Goal: Information Seeking & Learning: Find specific fact

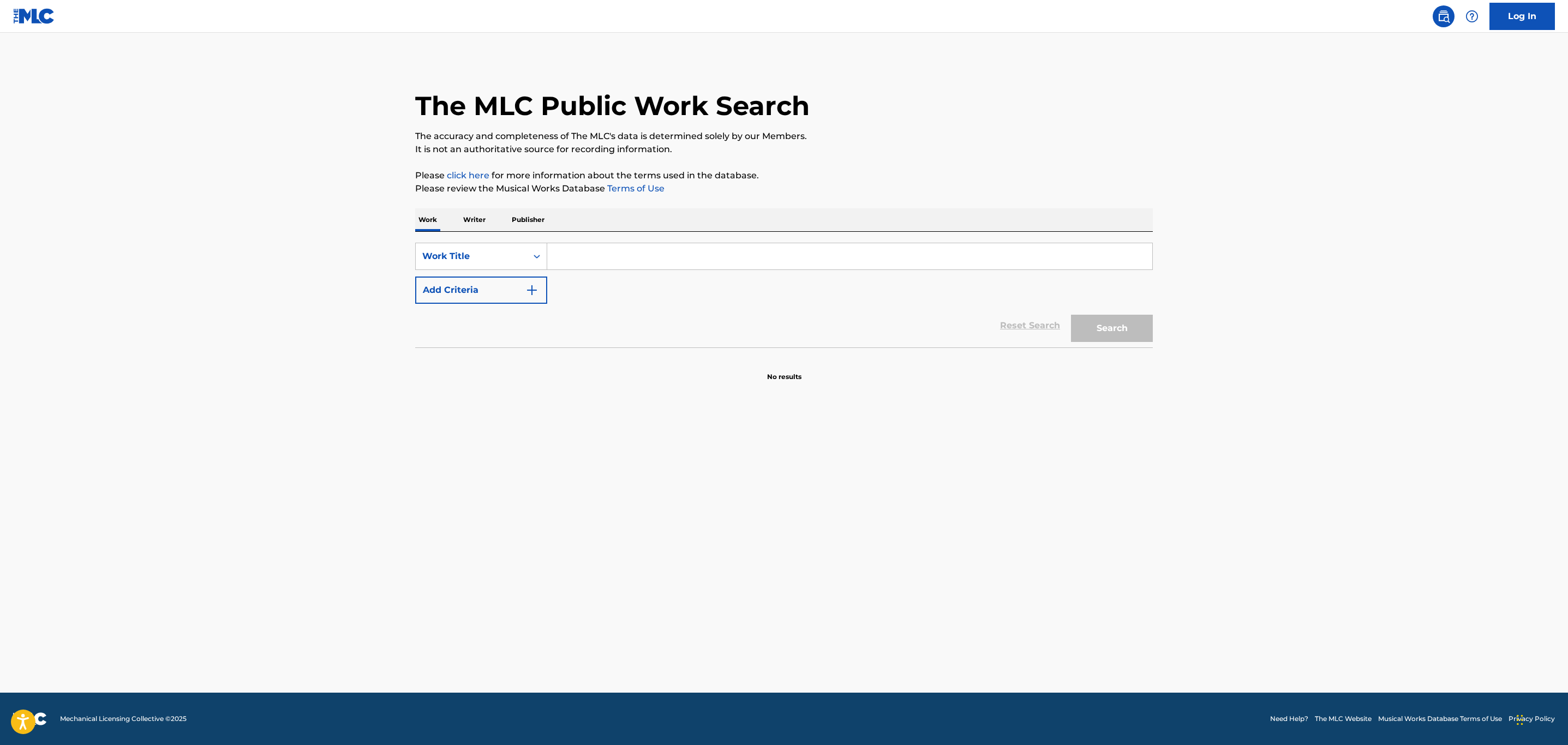
click at [582, 254] on input "Search Form" at bounding box center [850, 256] width 605 height 26
type input "conciencia contrareloj"
click at [1071, 315] on button "Search" at bounding box center [1112, 329] width 82 height 28
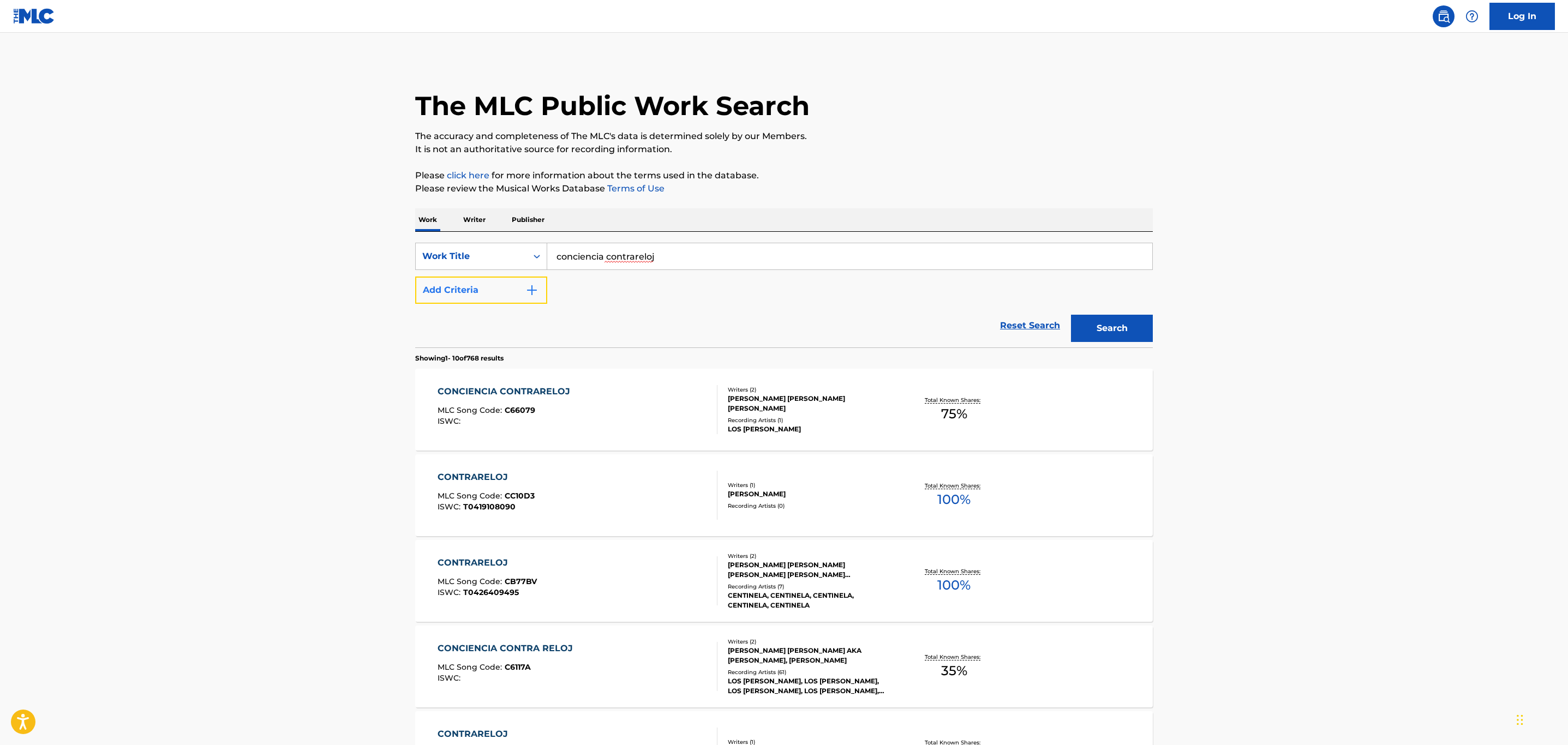
drag, startPoint x: 496, startPoint y: 285, endPoint x: 490, endPoint y: 288, distance: 6.7
click at [490, 288] on button "Add Criteria" at bounding box center [481, 290] width 132 height 28
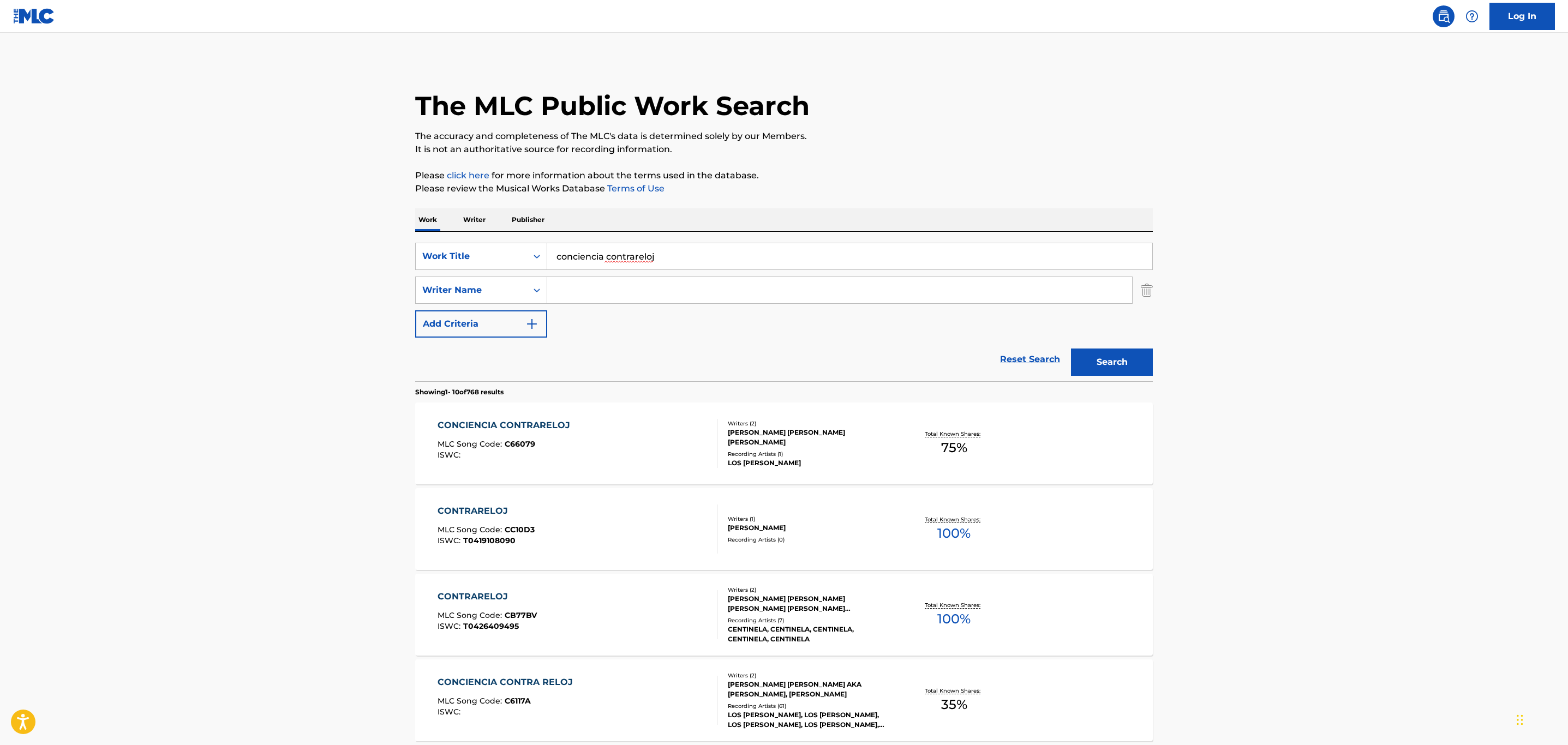
click at [696, 284] on input "Search Form" at bounding box center [840, 290] width 585 height 26
type input "[PERSON_NAME]"
click at [1071, 349] on button "Search" at bounding box center [1112, 363] width 82 height 28
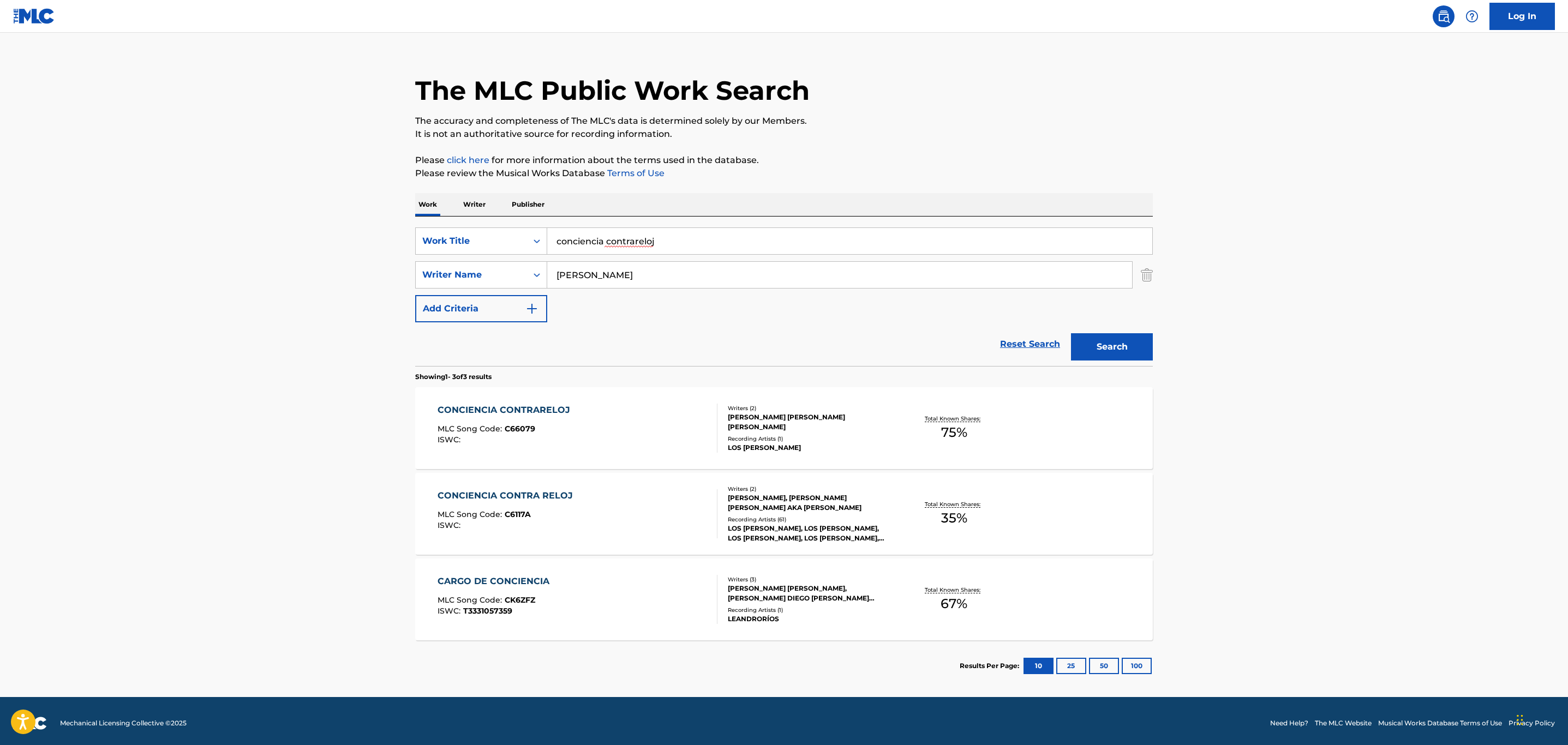
scroll to position [19, 0]
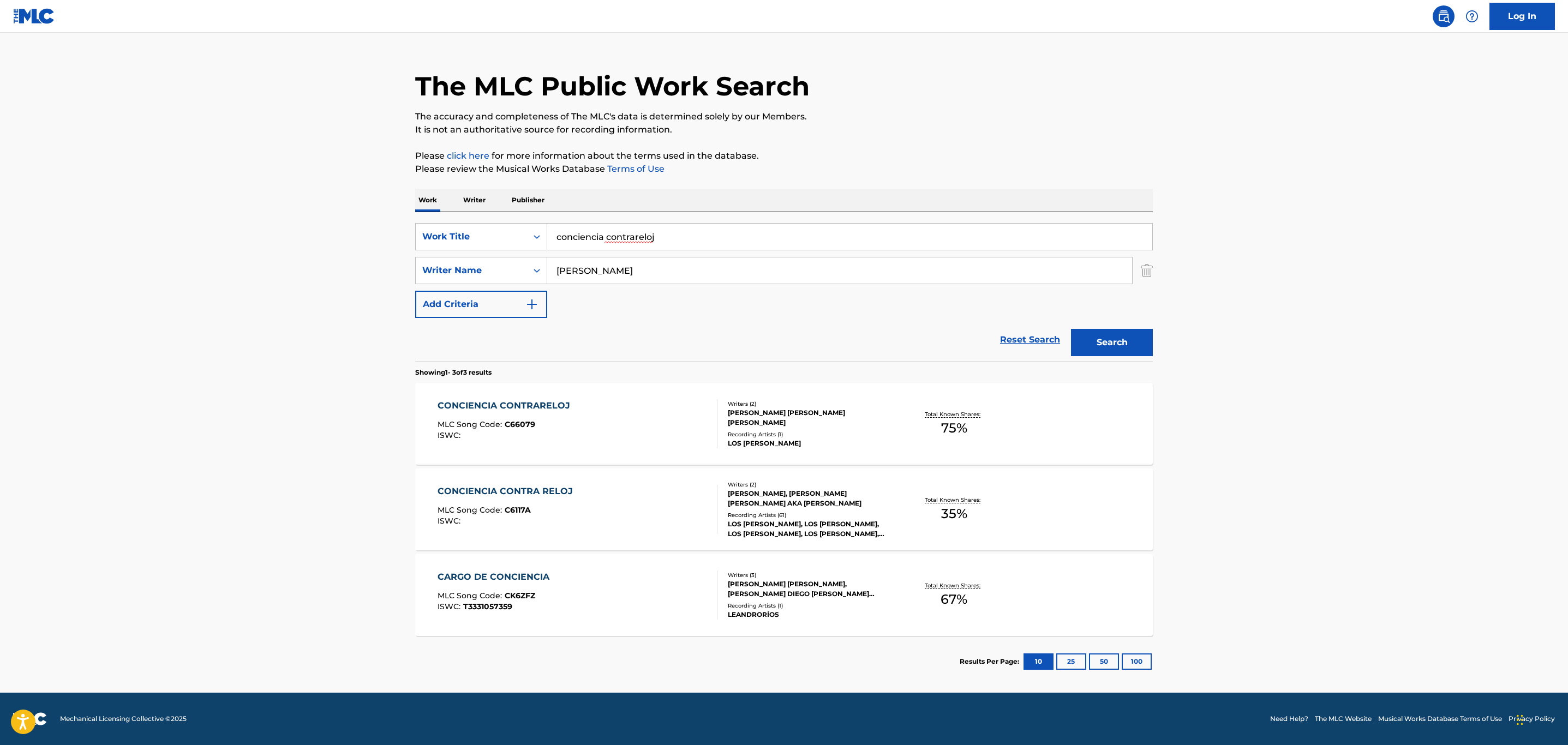
click at [556, 404] on div "CONCIENCIA CONTRARELOJ" at bounding box center [507, 405] width 138 height 13
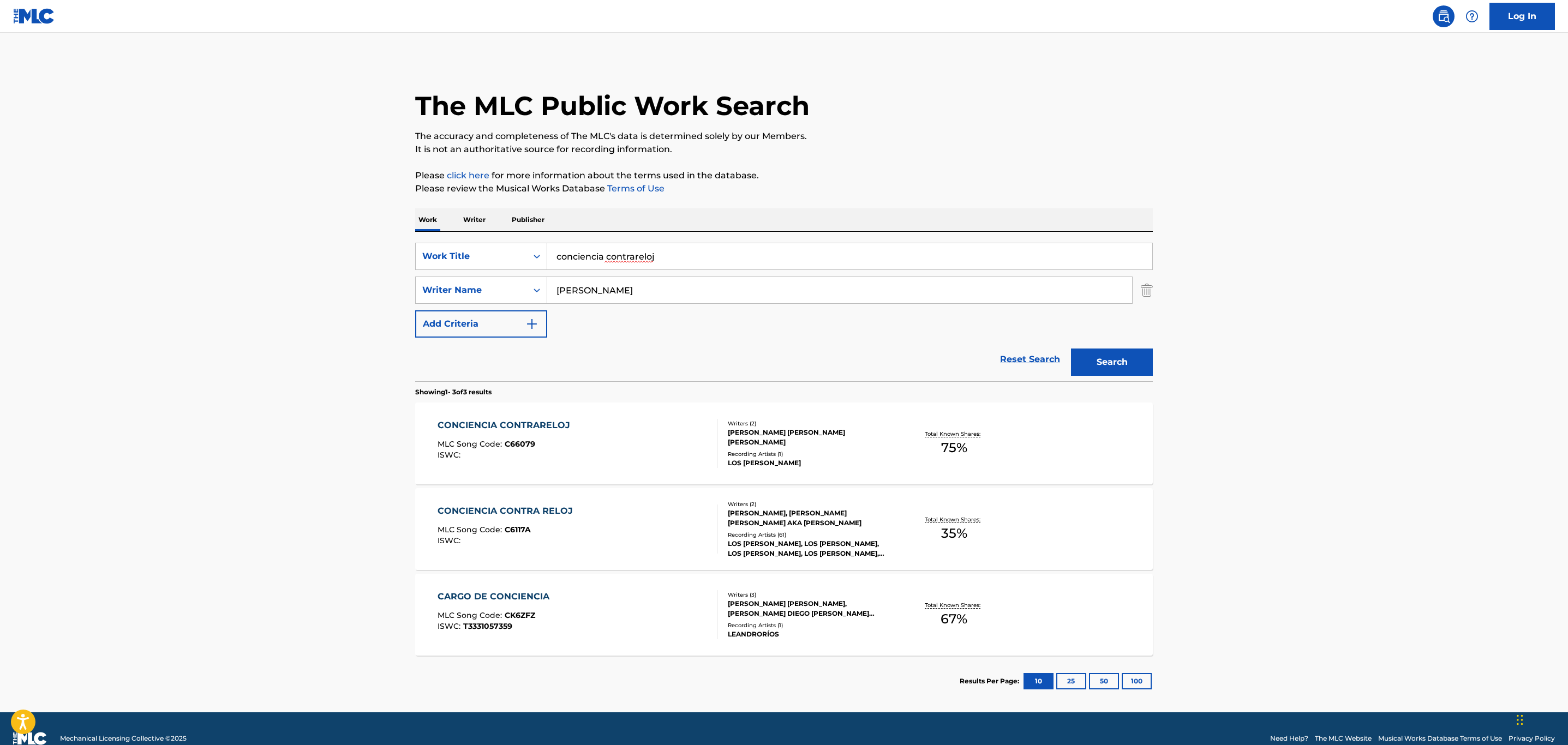
click at [687, 516] on div "CONCIENCIA CONTRA RELOJ MLC Song Code : C6117A ISWC :" at bounding box center [578, 529] width 281 height 49
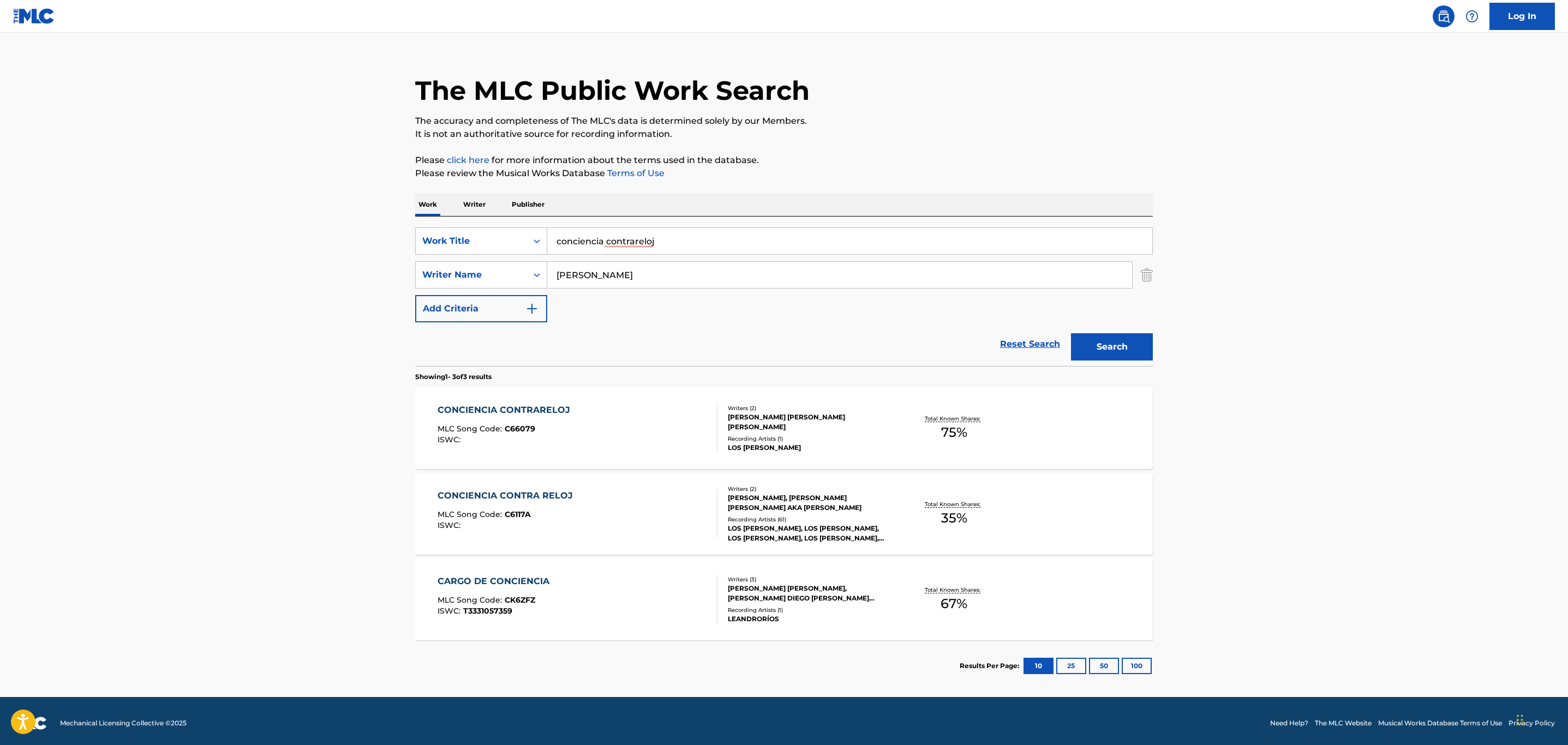
scroll to position [19, 0]
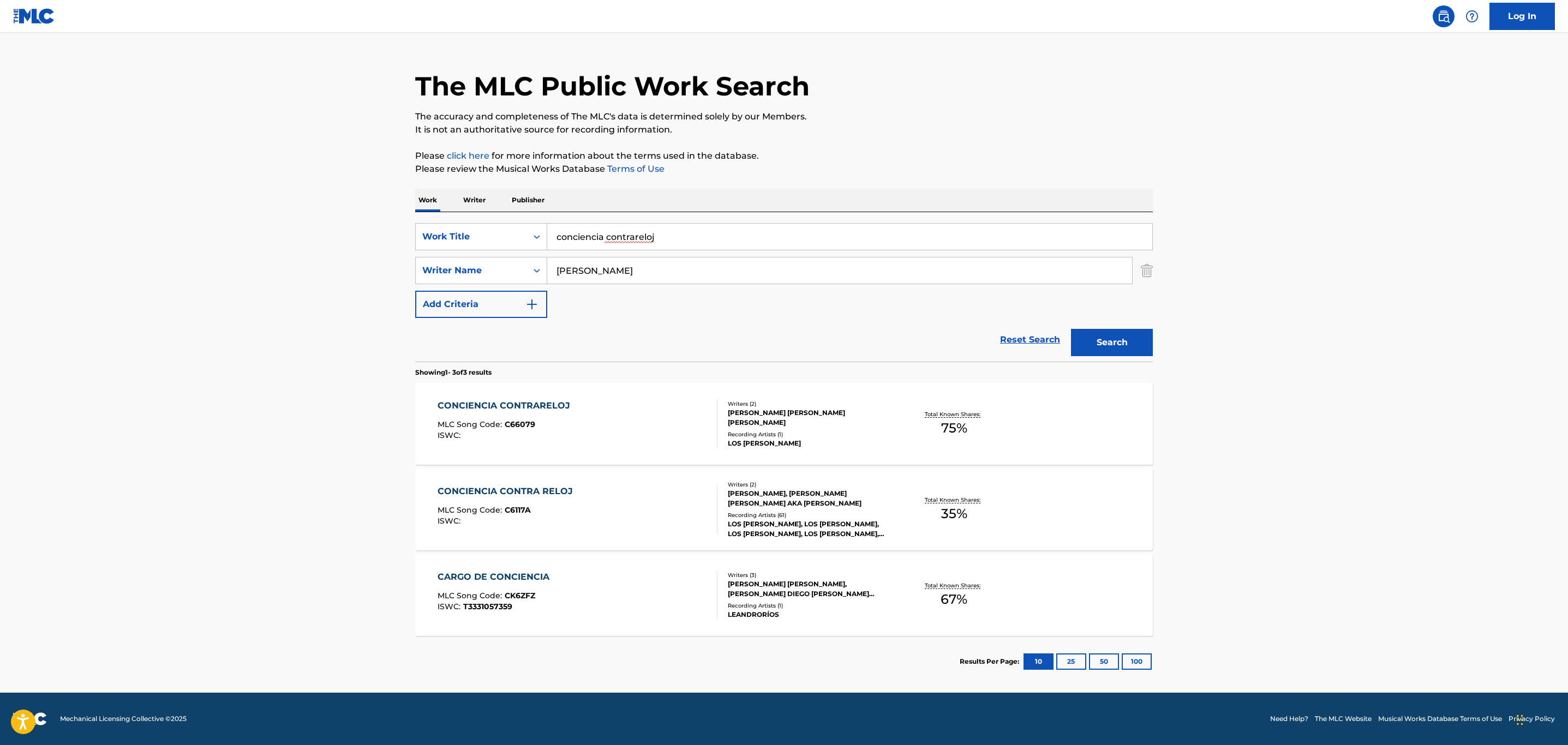
click at [521, 584] on div "CARGO DE CONCIENCIA MLC Song Code : CK6ZFZ ISWC : T3331057359" at bounding box center [496, 595] width 117 height 49
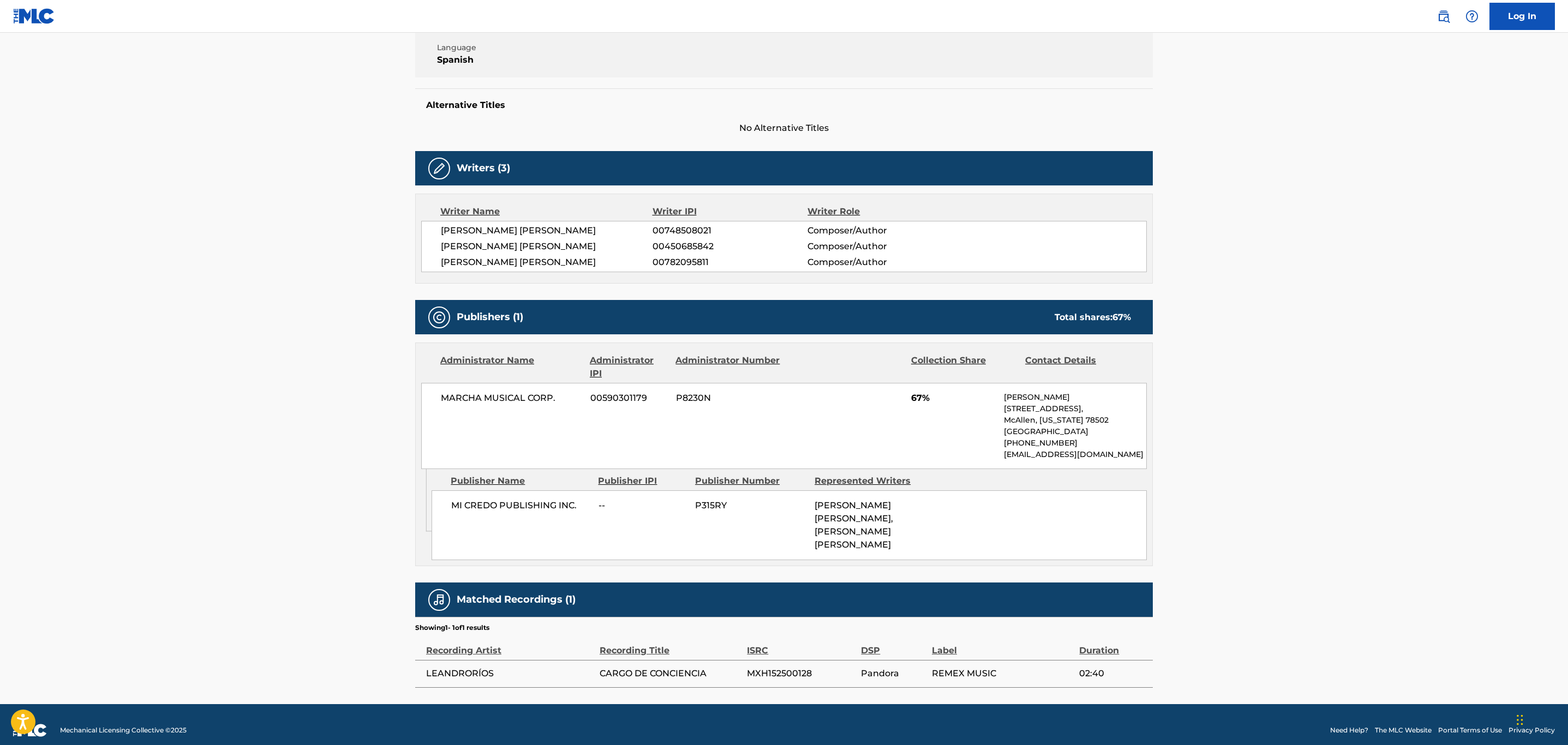
scroll to position [247, 0]
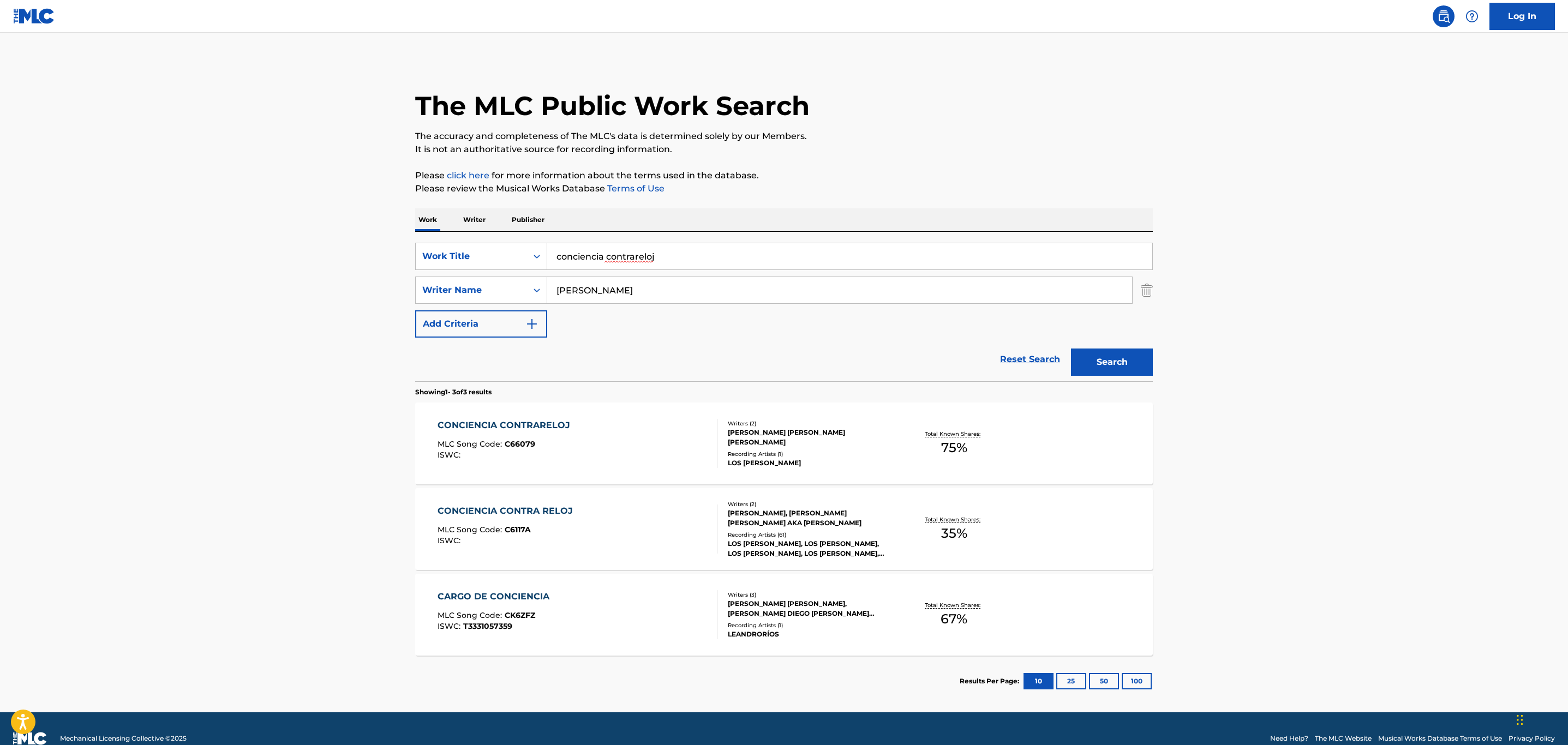
click at [561, 421] on div "CONCIENCIA CONTRARELOJ" at bounding box center [507, 425] width 138 height 13
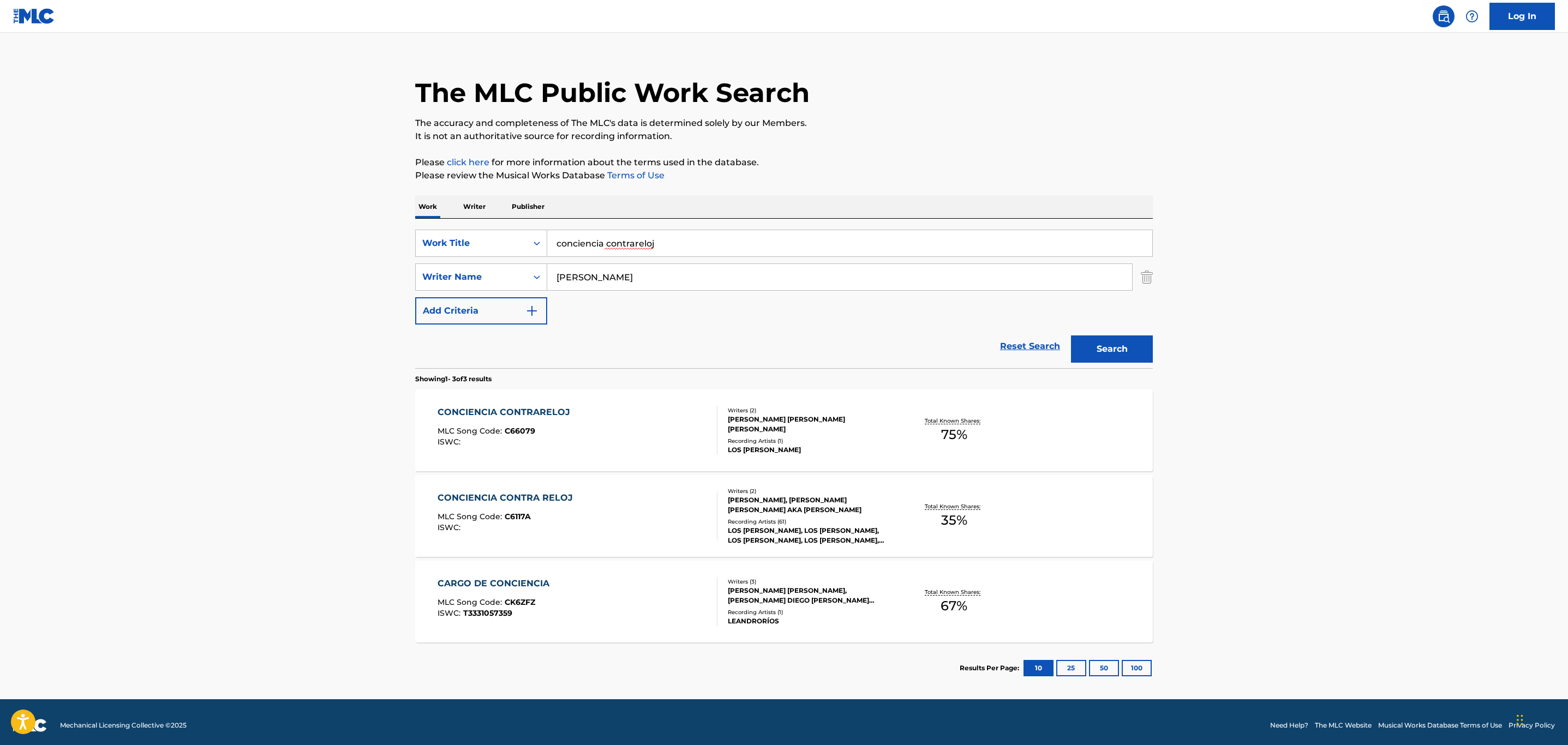
scroll to position [19, 0]
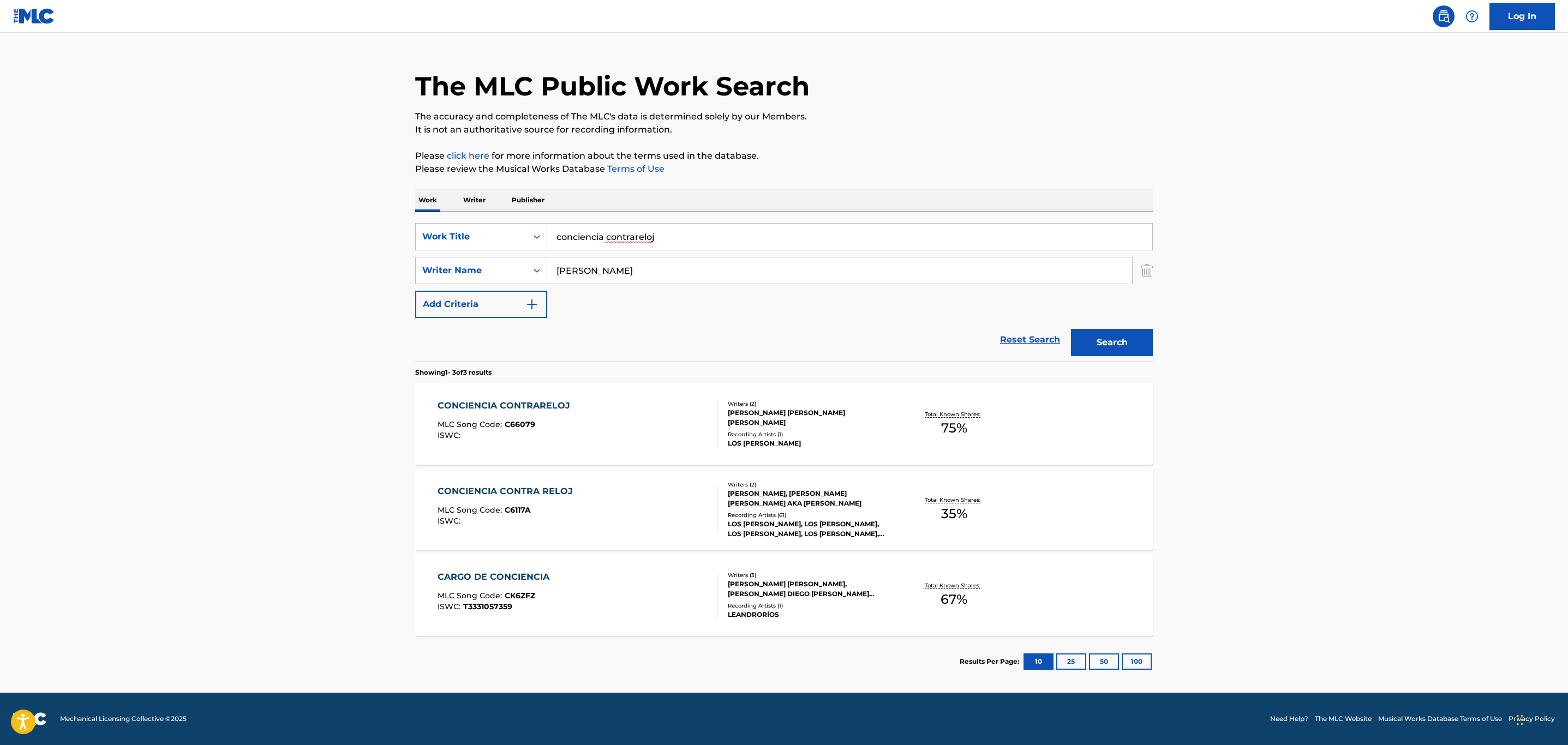
click at [591, 491] on div "CONCIENCIA CONTRA RELOJ MLC Song Code : C6117A ISWC :" at bounding box center [578, 509] width 281 height 49
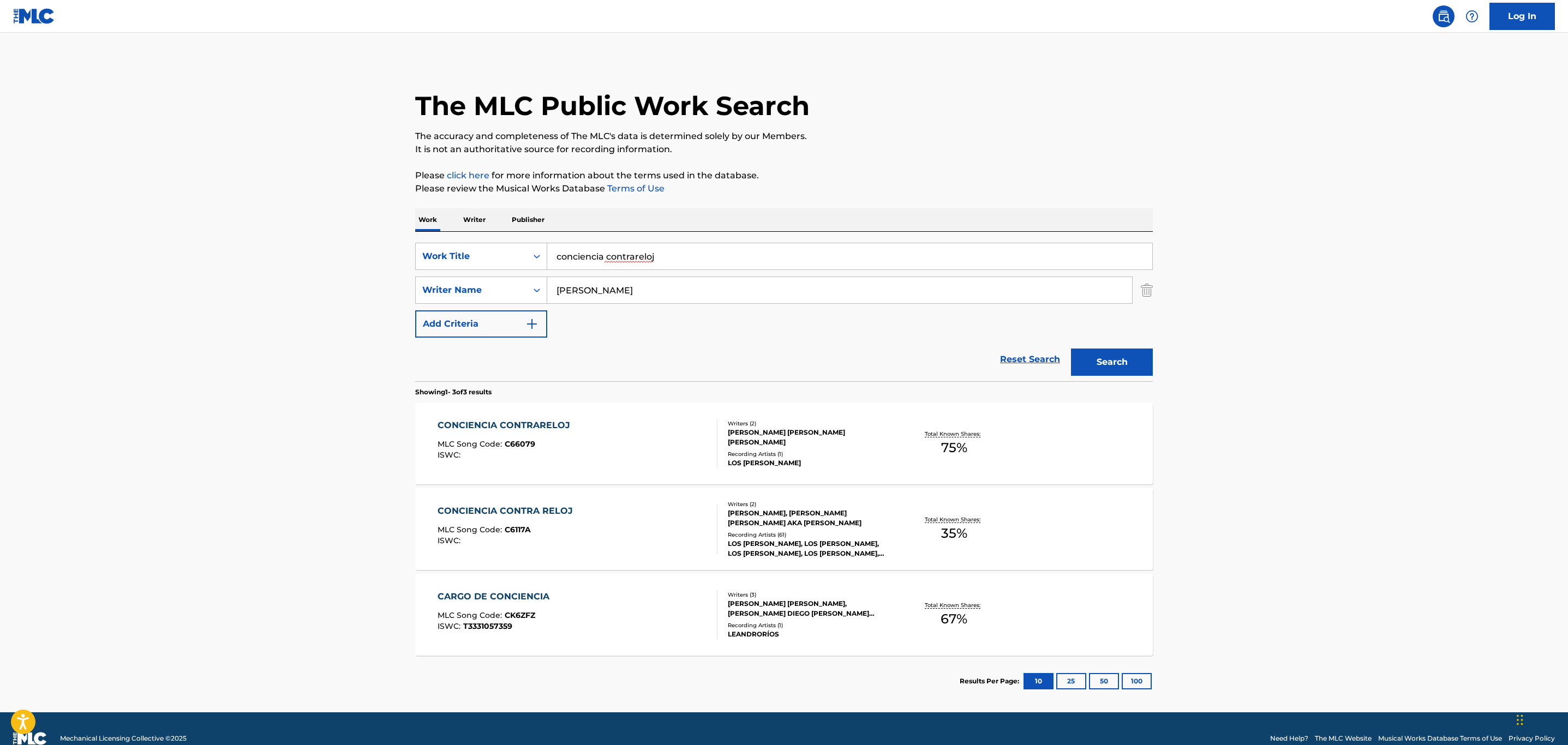
click at [566, 414] on div "CONCIENCIA CONTRARELOJ MLC Song Code : C66079 ISWC : Writers ( 2 ) [PERSON_NAME…" at bounding box center [784, 443] width 738 height 82
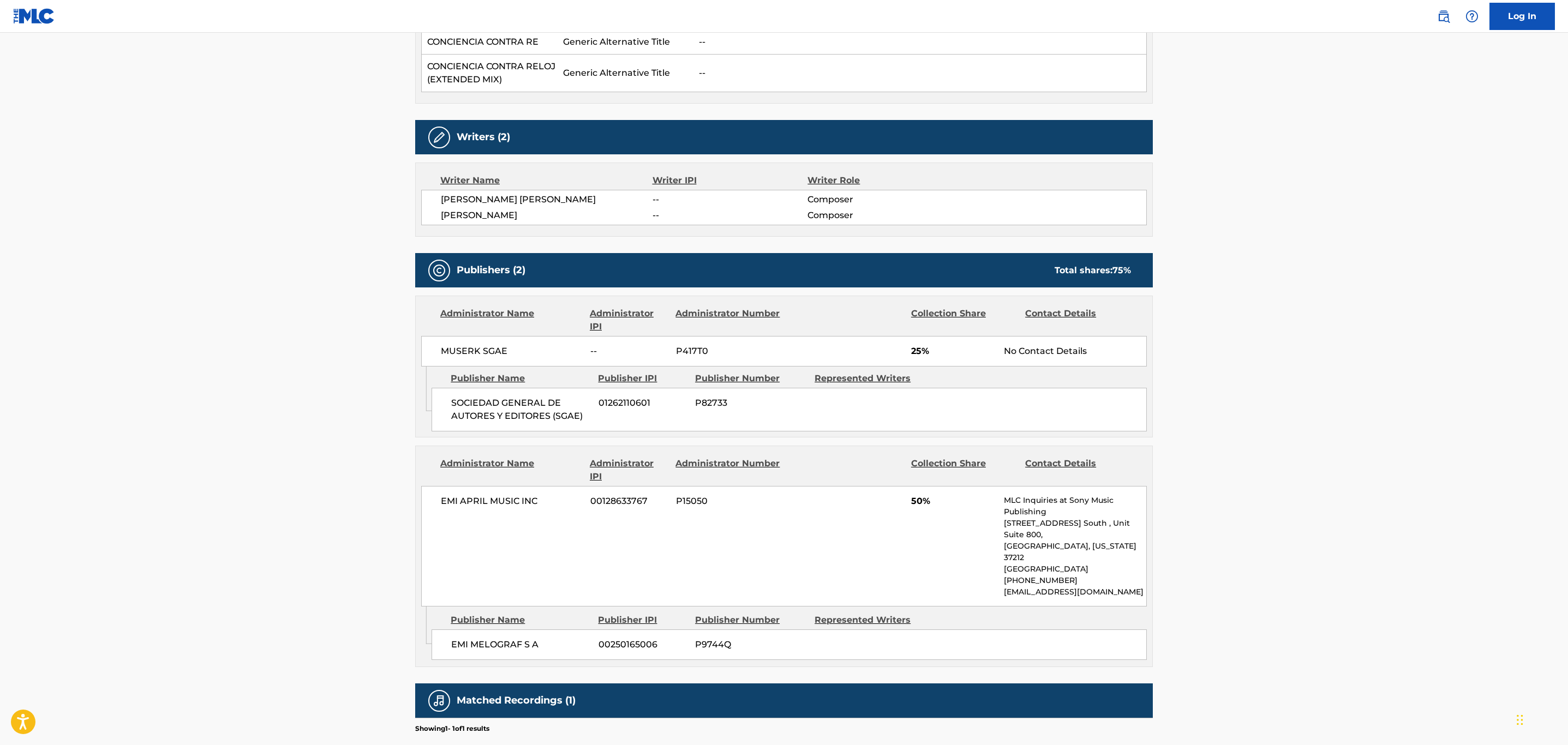
scroll to position [746, 0]
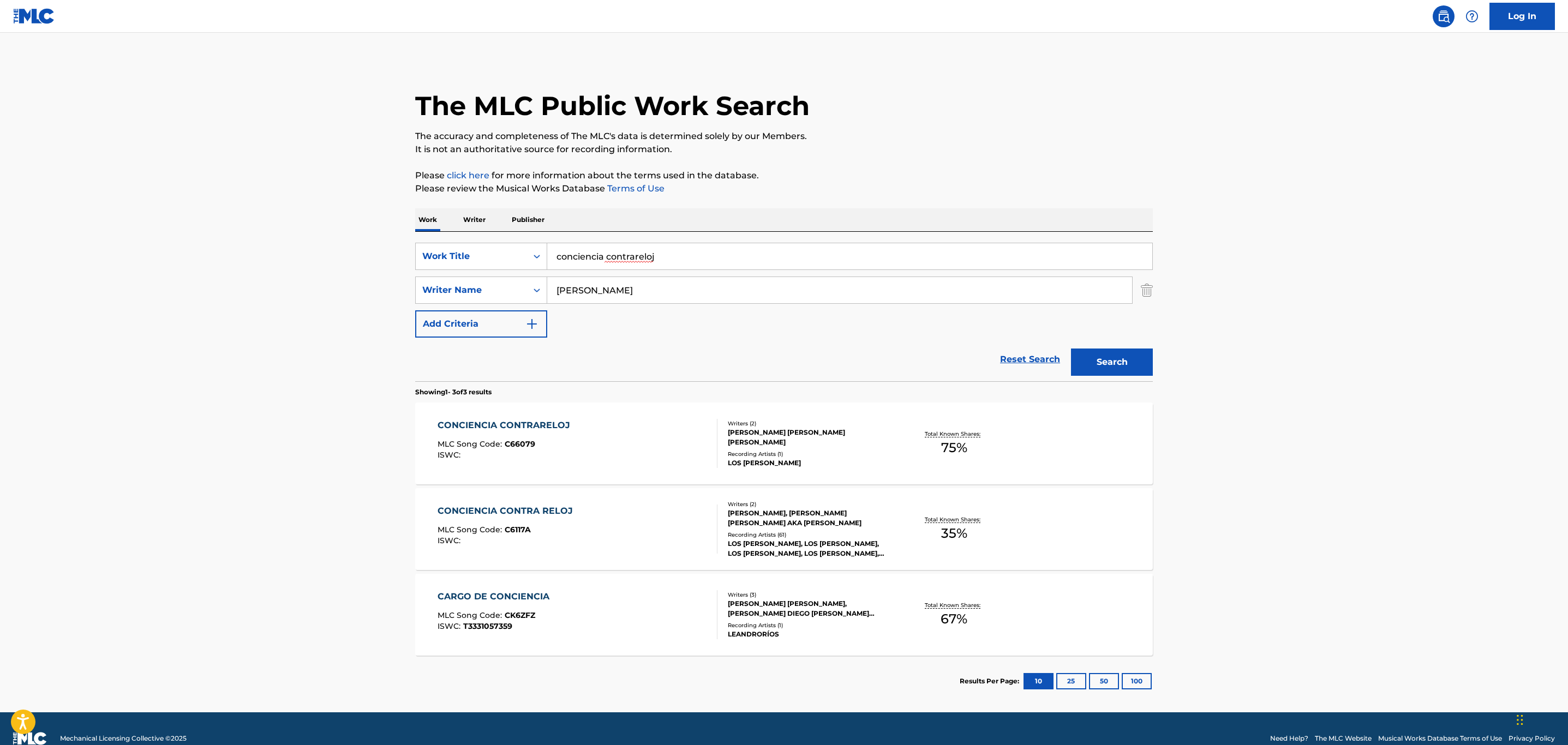
click at [583, 553] on div "CONCIENCIA CONTRA RELOJ MLC Song Code : C6117A ISWC :" at bounding box center [578, 529] width 281 height 49
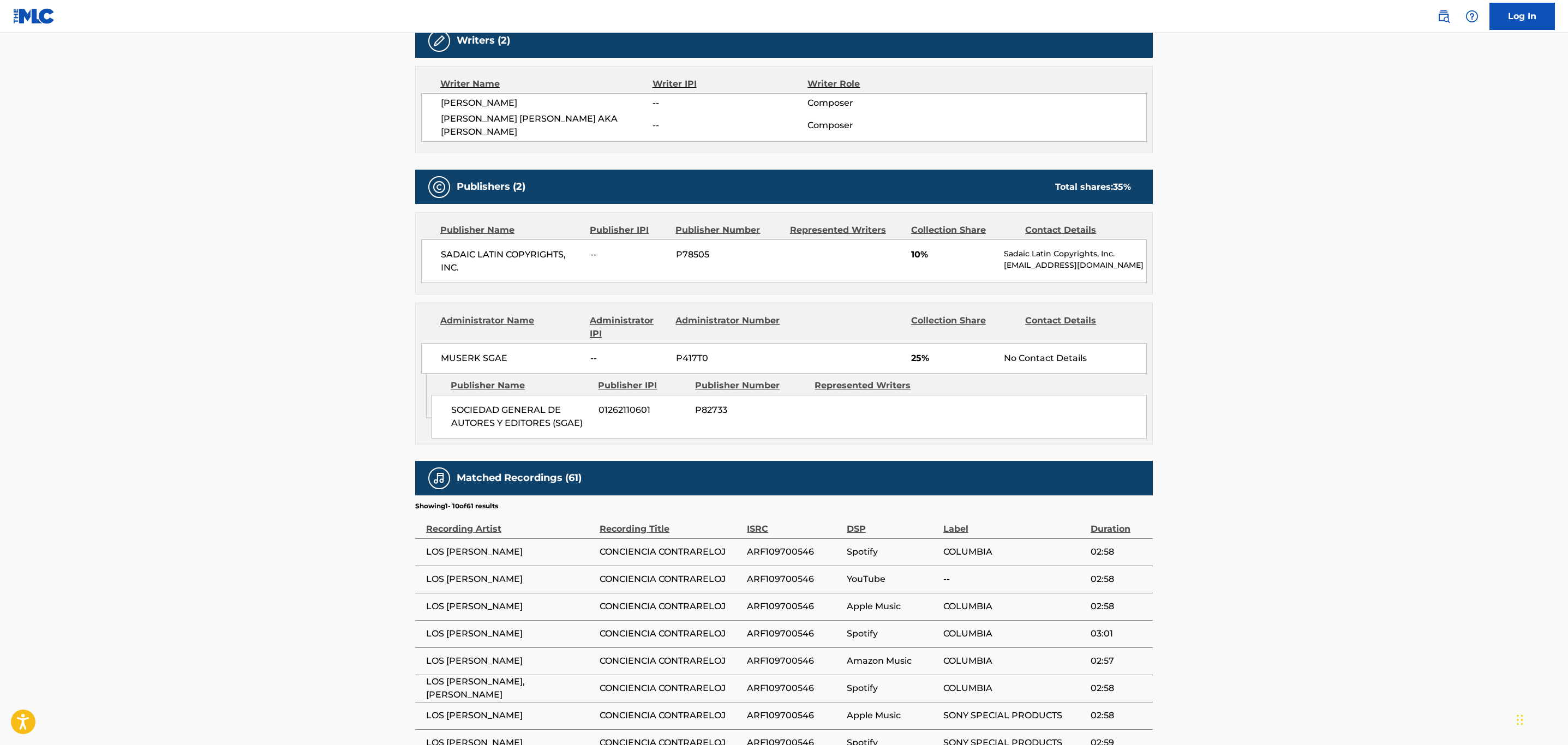
scroll to position [49, 0]
